Goal: Transaction & Acquisition: Purchase product/service

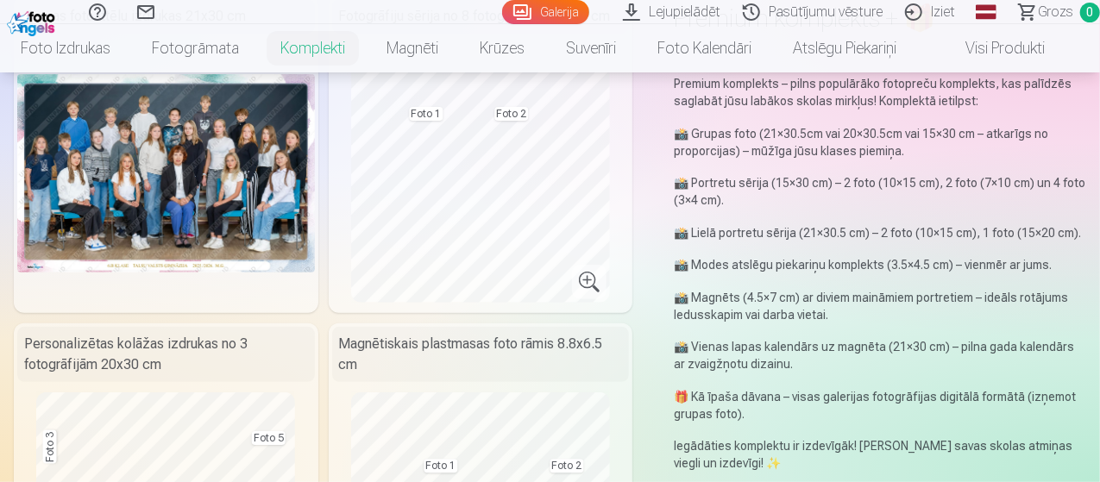
scroll to position [163, 0]
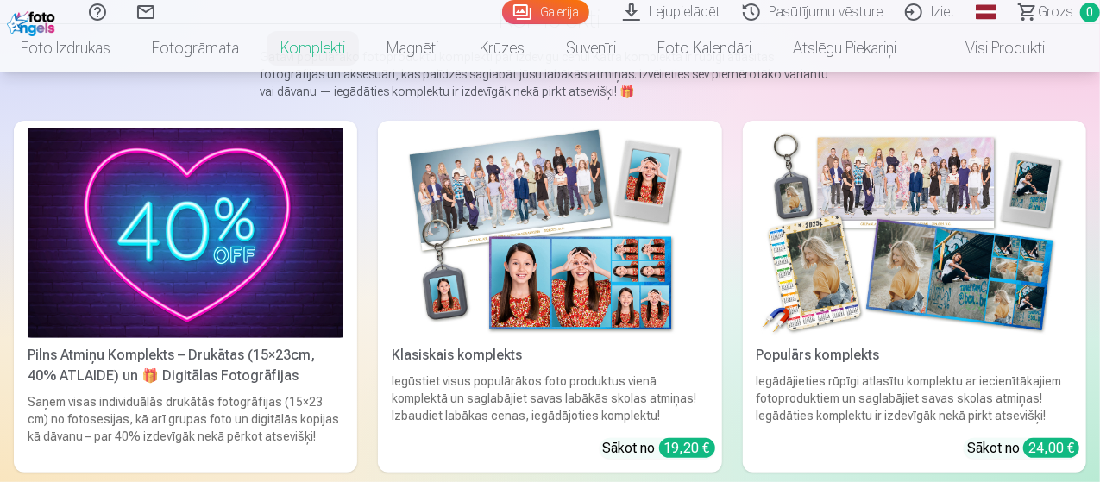
scroll to position [171, 0]
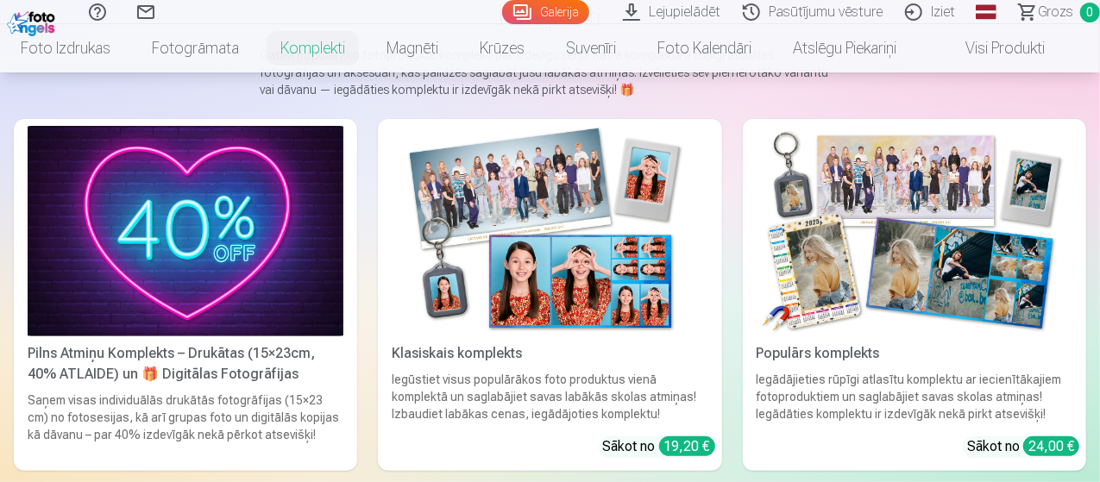
click at [757, 241] on img at bounding box center [915, 231] width 316 height 211
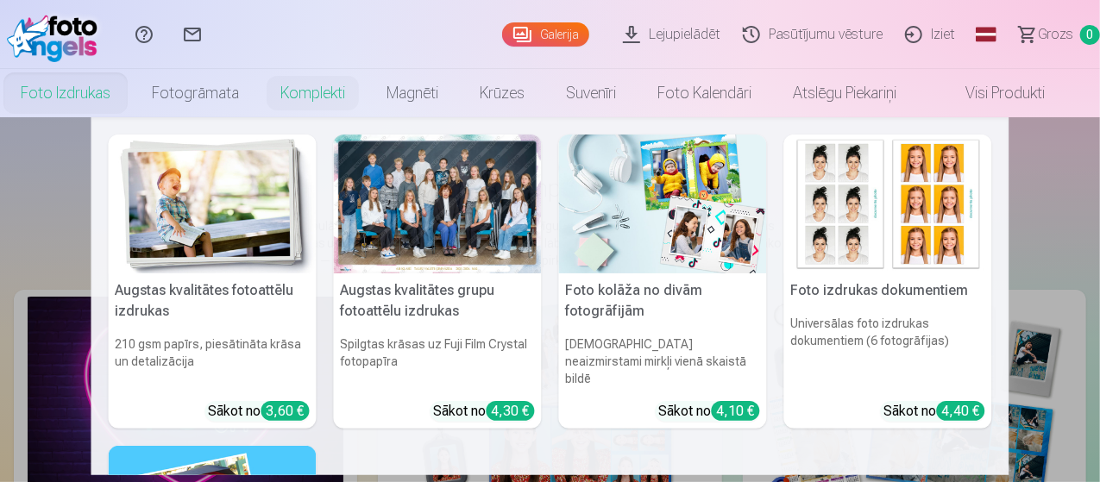
click at [64, 92] on link "Foto izdrukas" at bounding box center [65, 93] width 131 height 48
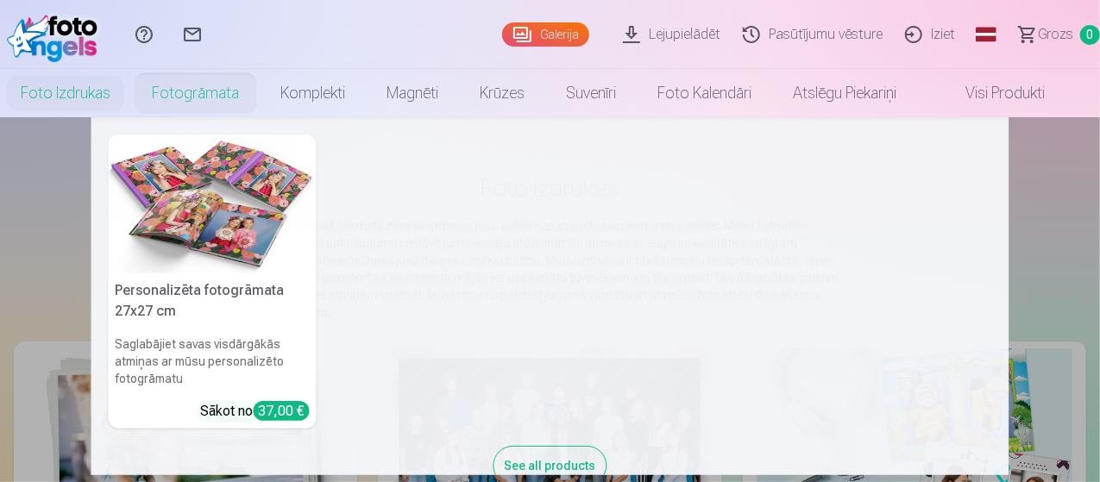
click at [235, 97] on link "Fotogrāmata" at bounding box center [195, 93] width 129 height 48
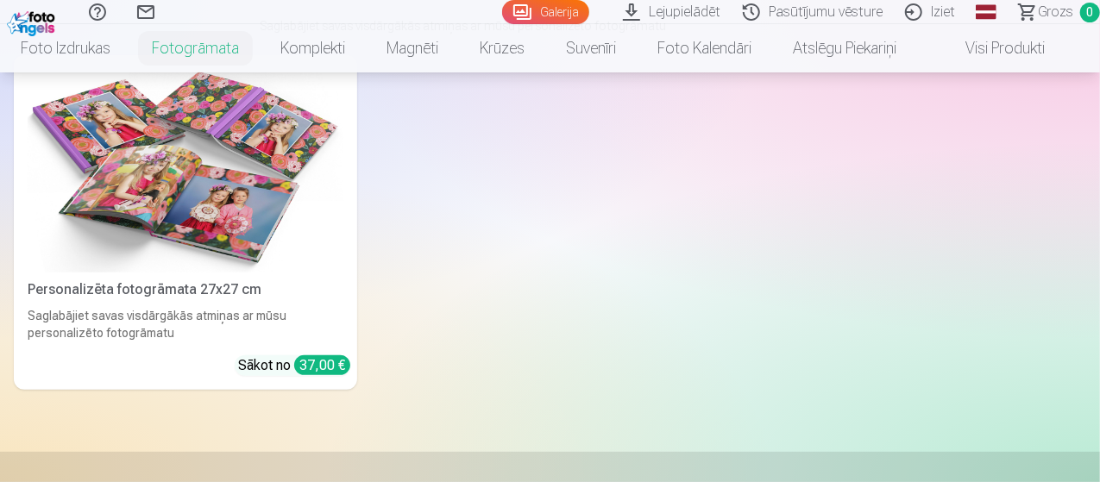
scroll to position [203, 0]
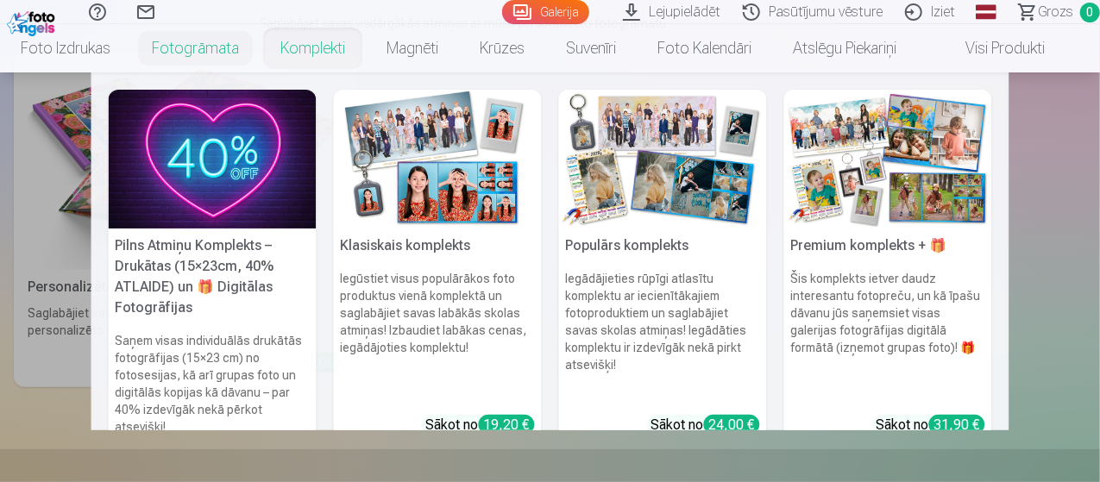
click at [335, 44] on link "Komplekti" at bounding box center [313, 48] width 106 height 48
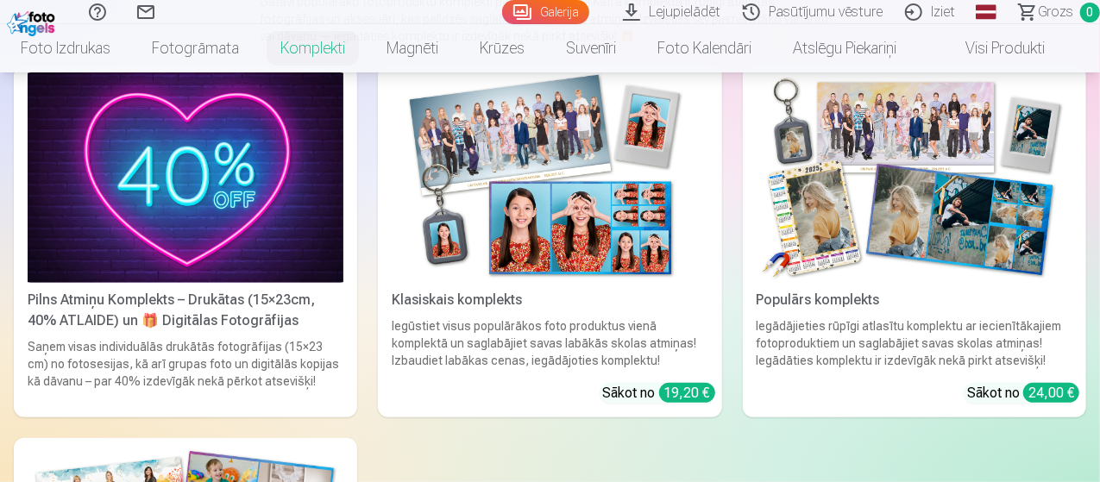
scroll to position [229, 0]
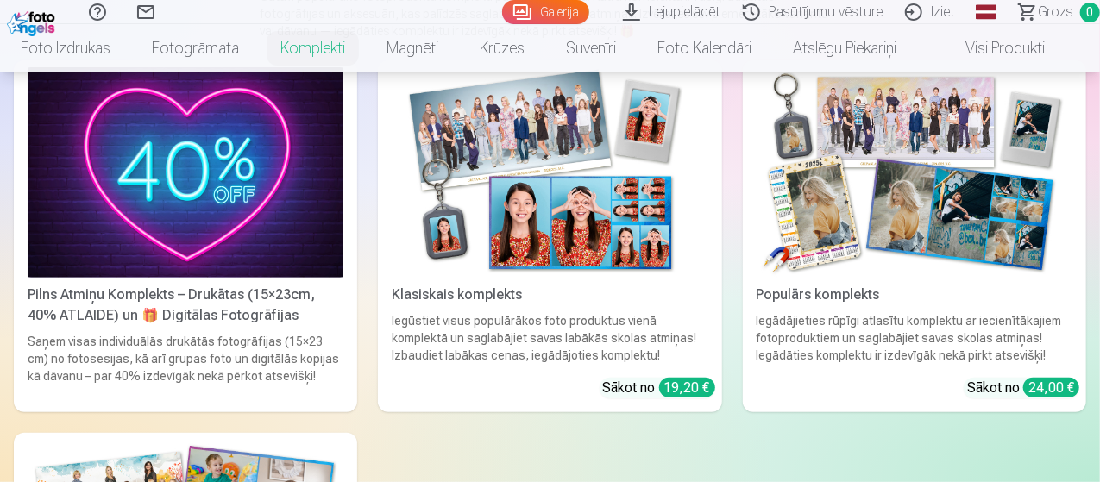
click at [171, 141] on img at bounding box center [186, 172] width 316 height 211
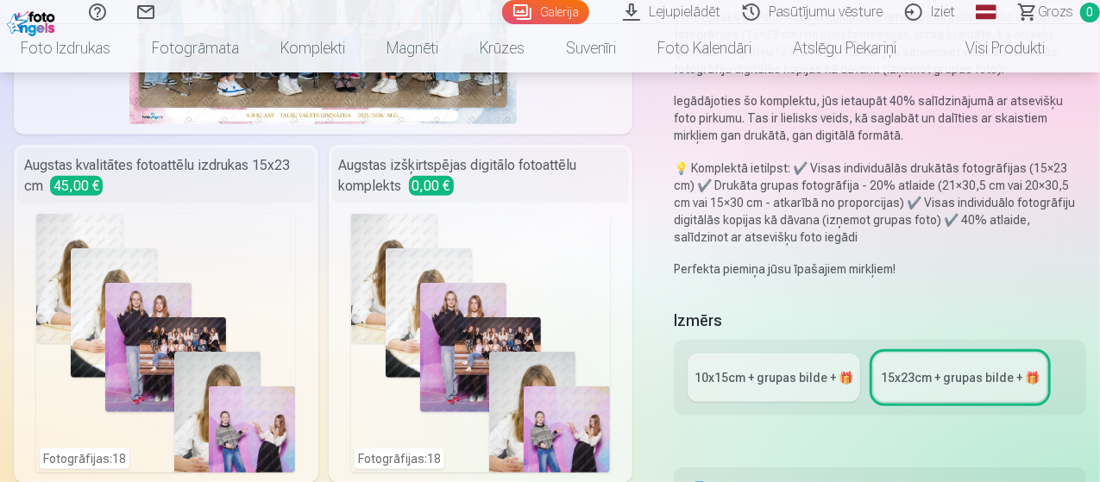
scroll to position [350, 0]
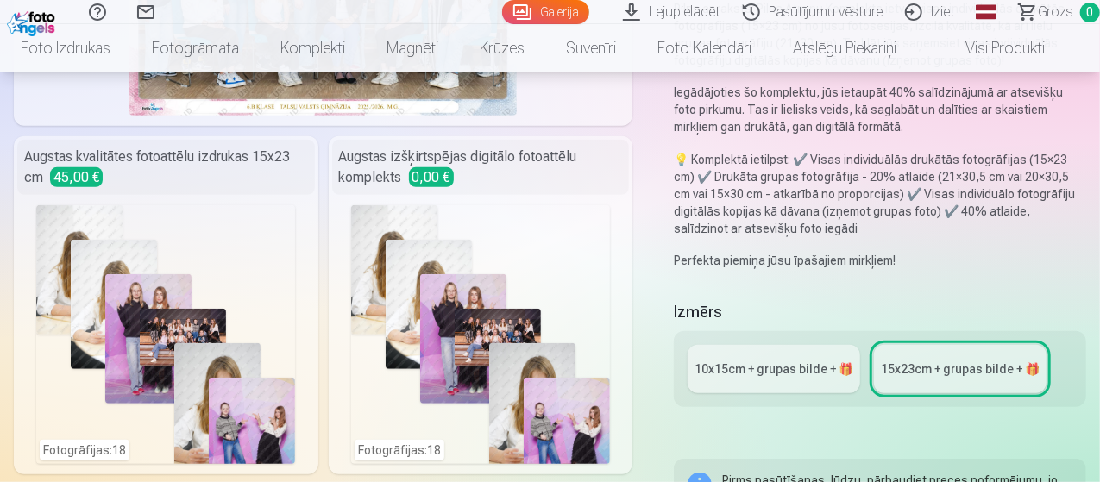
click at [820, 369] on div "10x15сm + grupas bilde + 🎁" at bounding box center [774, 369] width 159 height 17
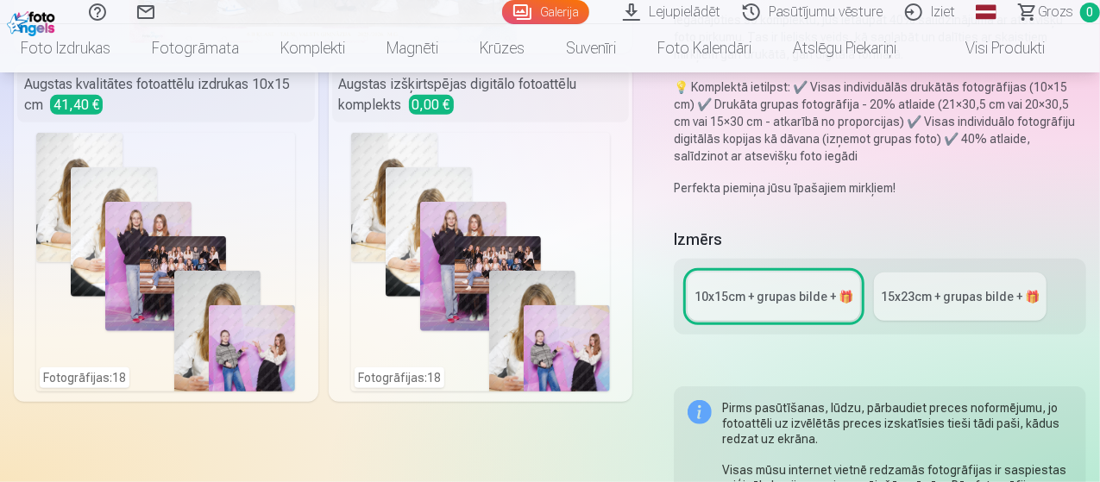
scroll to position [424, 0]
click at [995, 292] on div "15x23сm + grupas bilde + 🎁" at bounding box center [960, 295] width 159 height 17
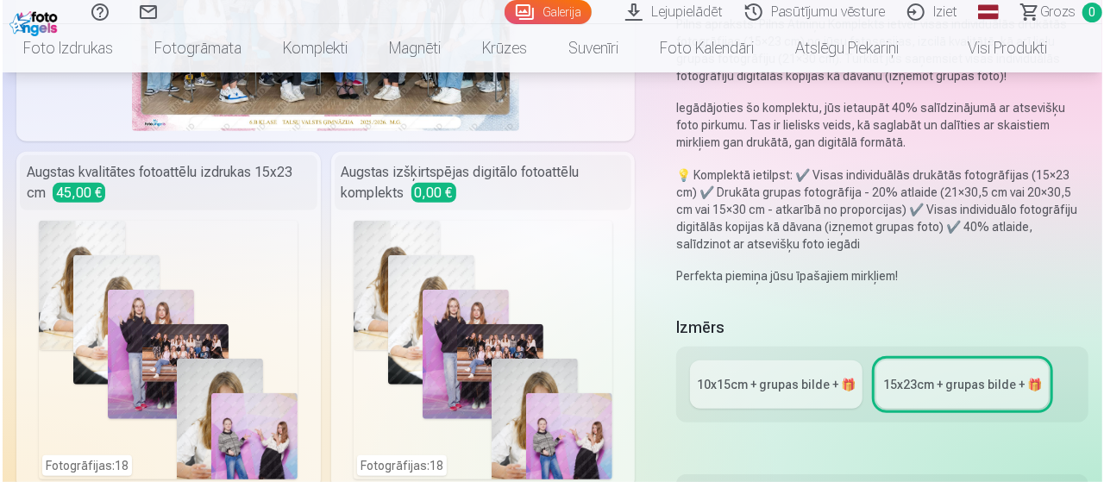
scroll to position [334, 0]
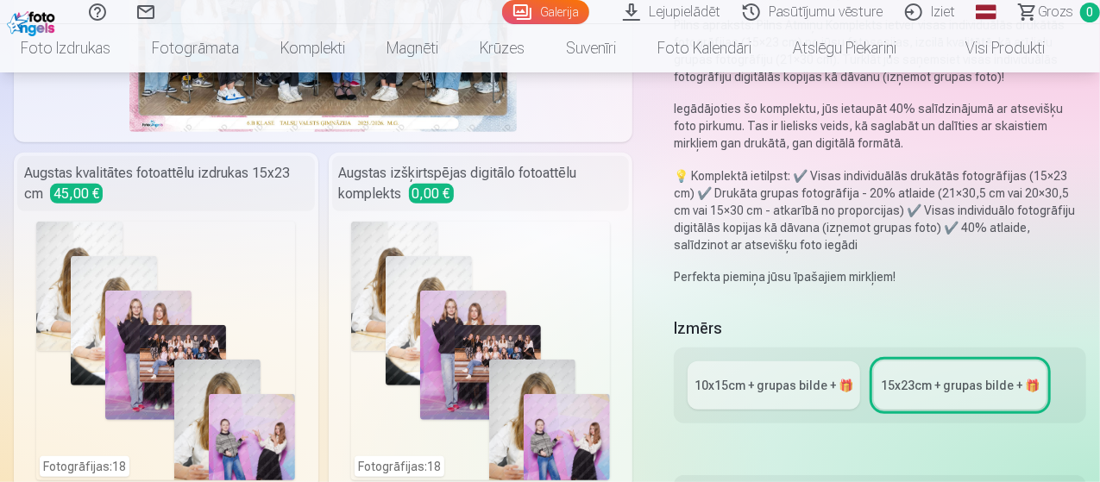
click at [261, 294] on div "Fotogrāfijas : 18" at bounding box center [165, 351] width 259 height 259
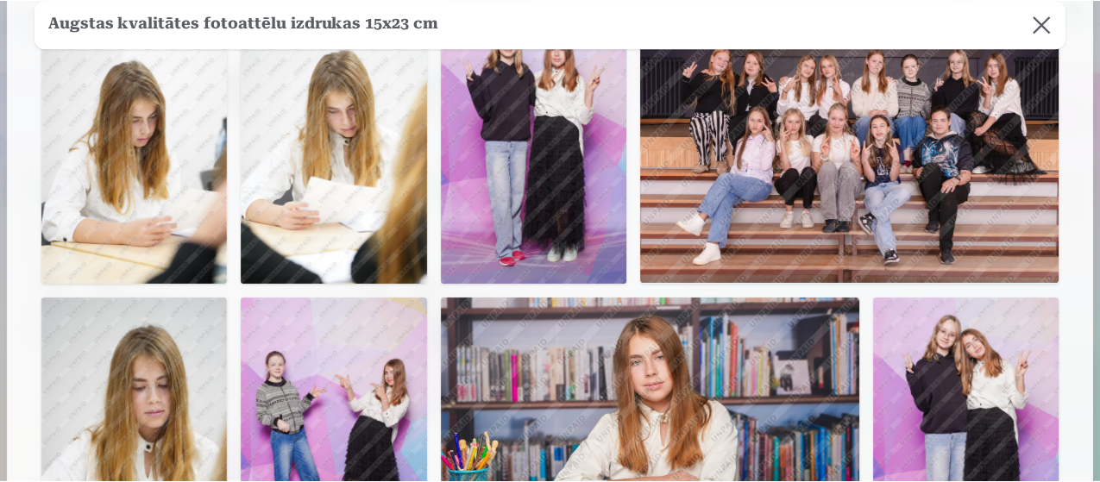
scroll to position [0, 0]
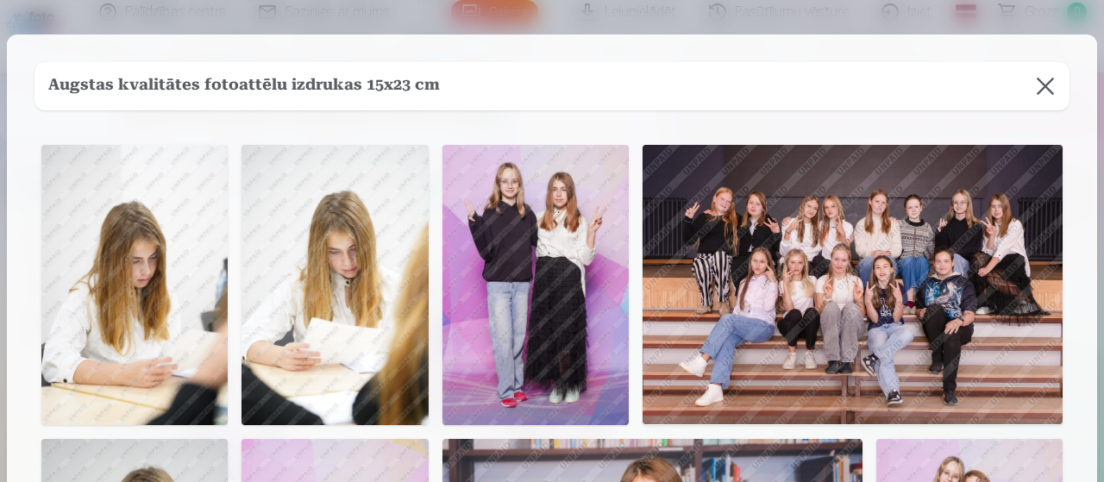
click at [1046, 91] on button at bounding box center [1045, 86] width 48 height 48
